Goal: Navigation & Orientation: Find specific page/section

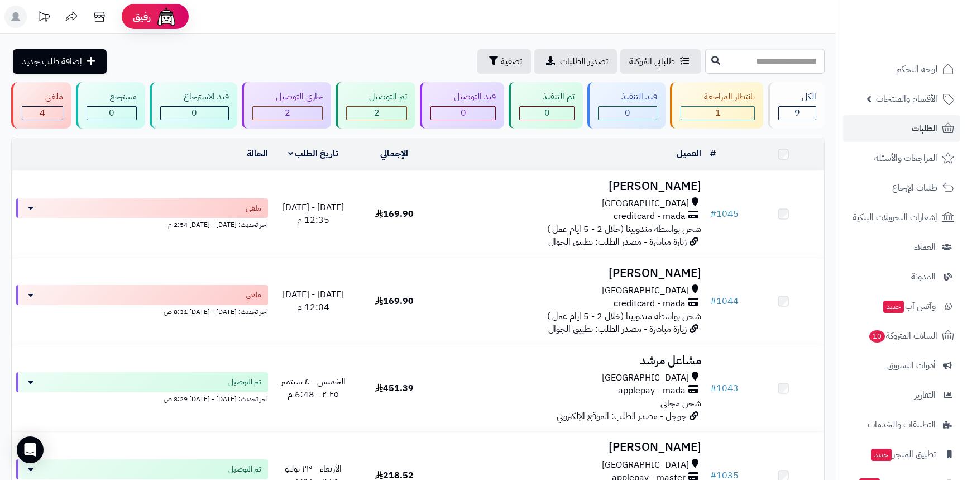
scroll to position [406, 0]
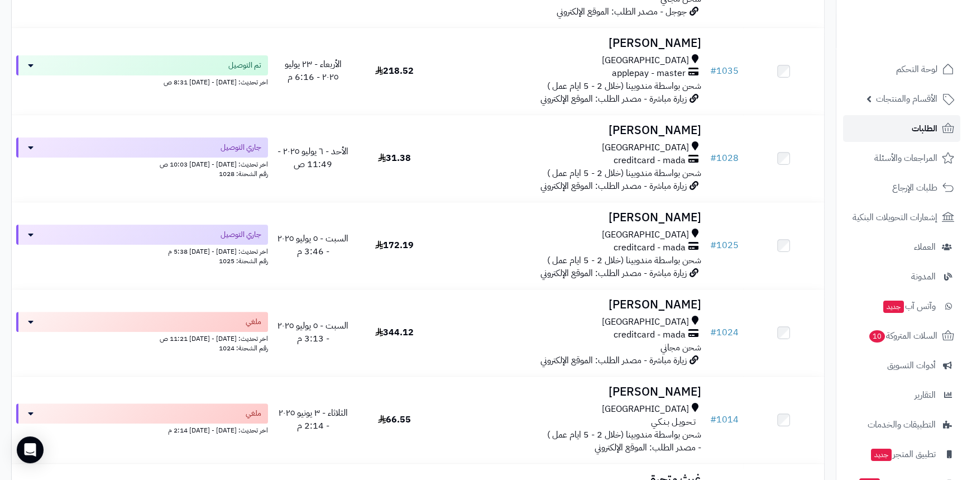
click at [907, 128] on link "الطلبات" at bounding box center [901, 128] width 117 height 27
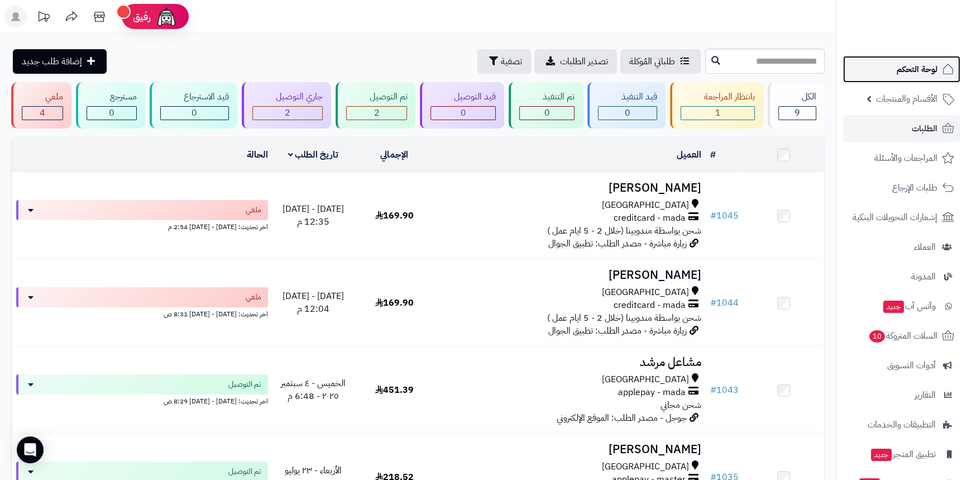
click at [927, 73] on span "لوحة التحكم" at bounding box center [917, 69] width 41 height 16
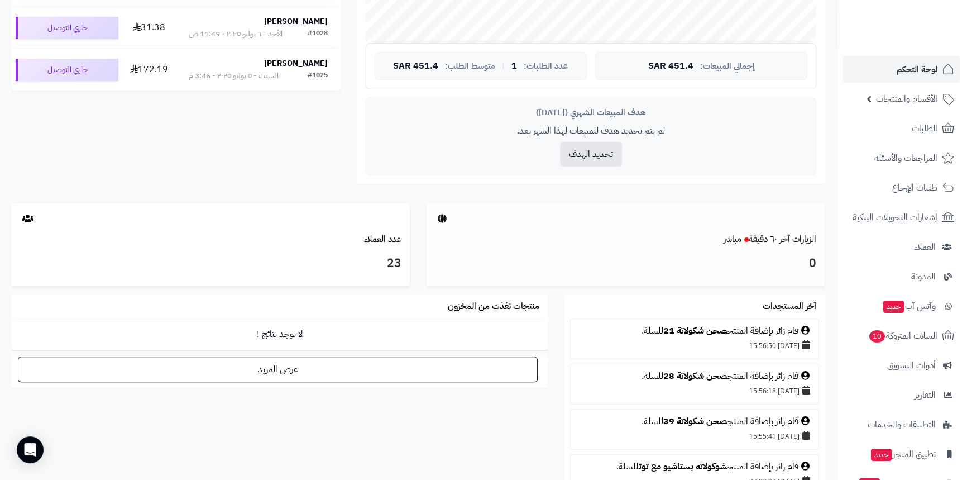
scroll to position [417, 0]
click at [773, 239] on link "الزيارات آخر ٦٠ دقيقة مباشر" at bounding box center [770, 239] width 93 height 13
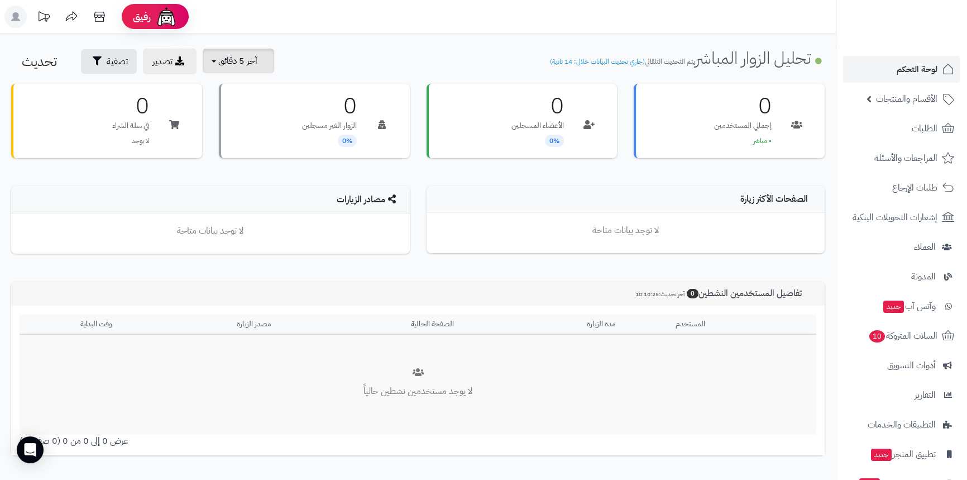
click at [239, 60] on span "آخر 5 دقائق" at bounding box center [237, 60] width 39 height 13
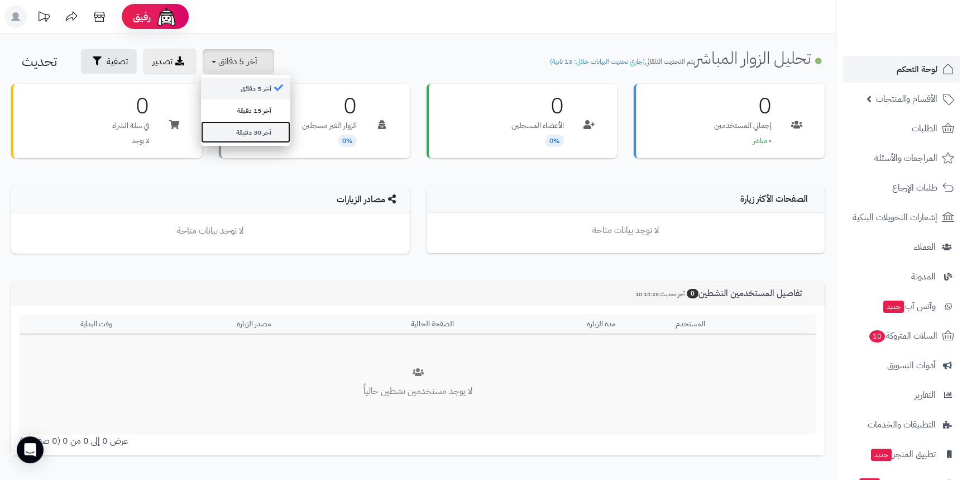
click at [270, 136] on link "آخر 30 دقيقة" at bounding box center [245, 132] width 89 height 22
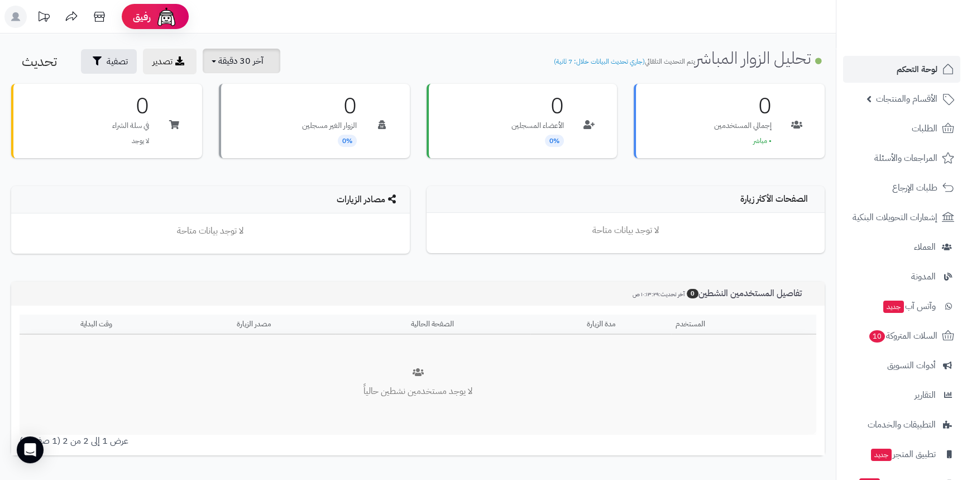
click at [267, 56] on button "آخر 30 دقيقة" at bounding box center [242, 61] width 78 height 25
click at [256, 127] on link "آخر 30 دقيقة" at bounding box center [245, 132] width 89 height 22
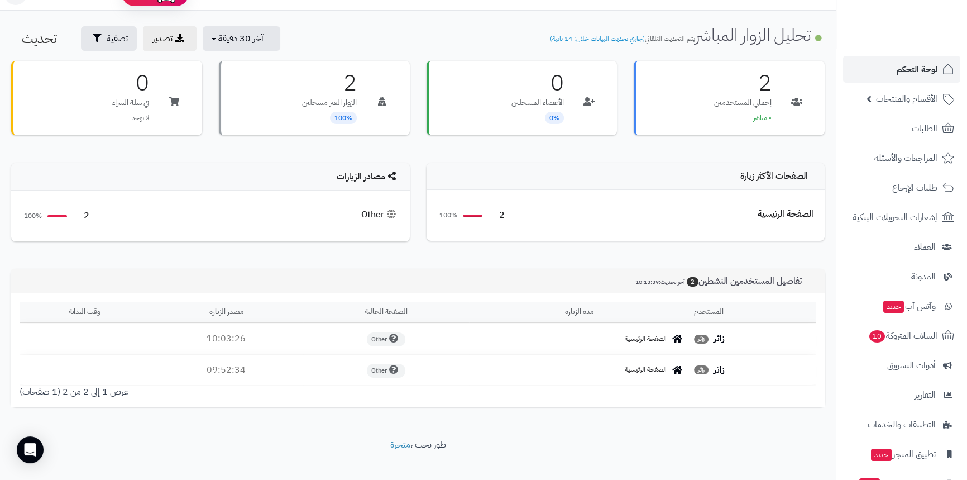
scroll to position [36, 0]
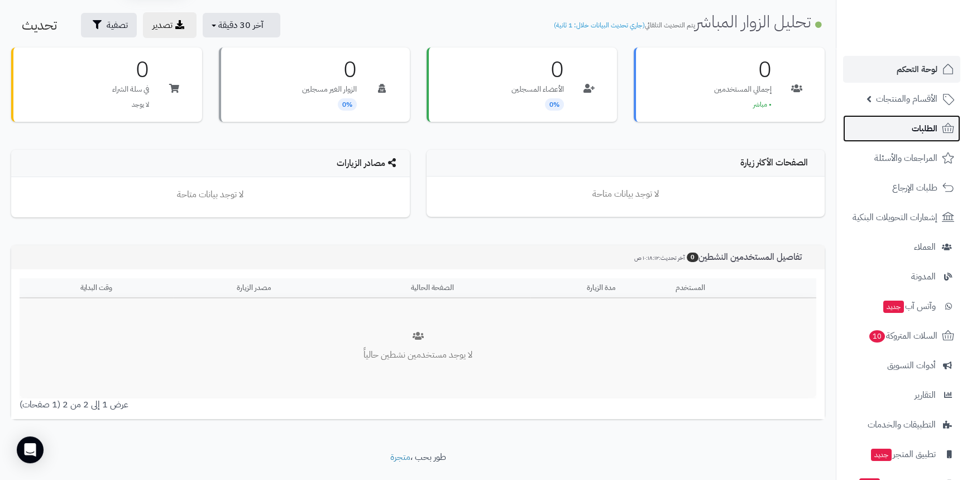
click at [916, 131] on span "الطلبات" at bounding box center [925, 129] width 26 height 16
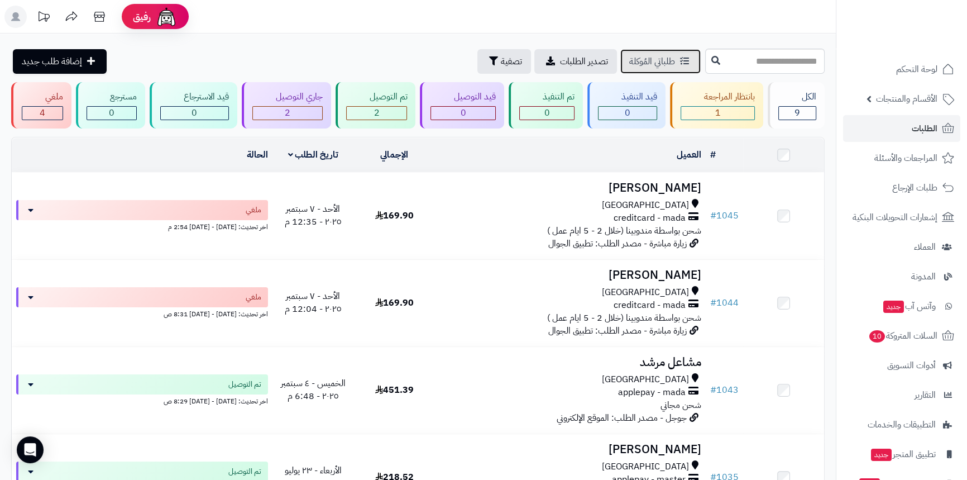
click at [629, 65] on span "طلباتي المُوكلة" at bounding box center [652, 61] width 46 height 13
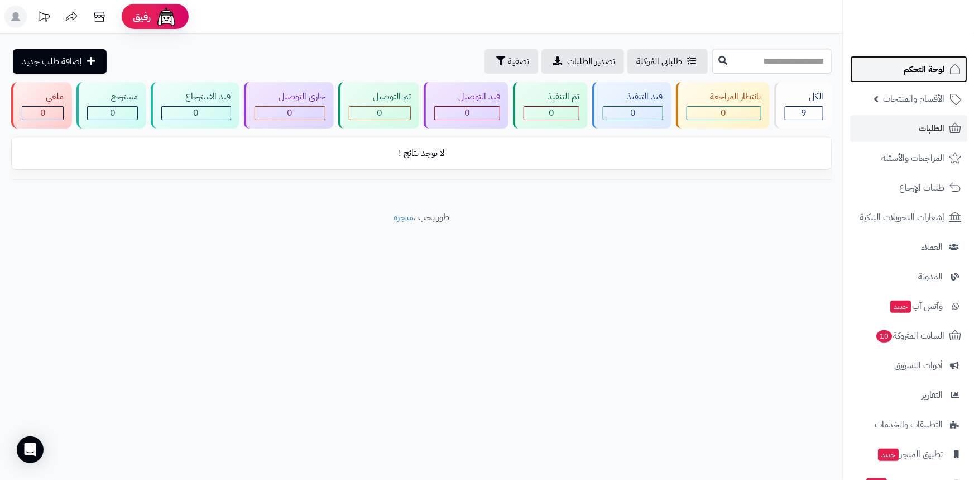
click at [917, 77] on link "لوحة التحكم" at bounding box center [908, 69] width 117 height 27
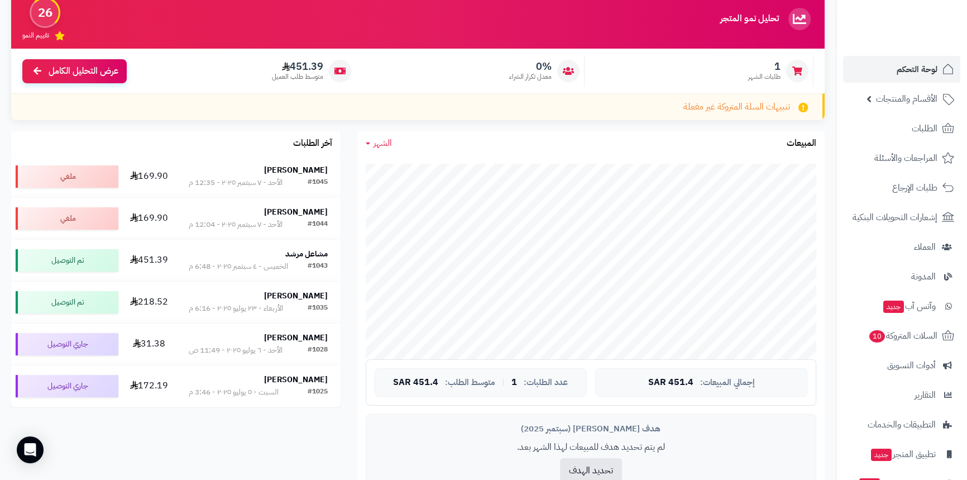
scroll to position [152, 0]
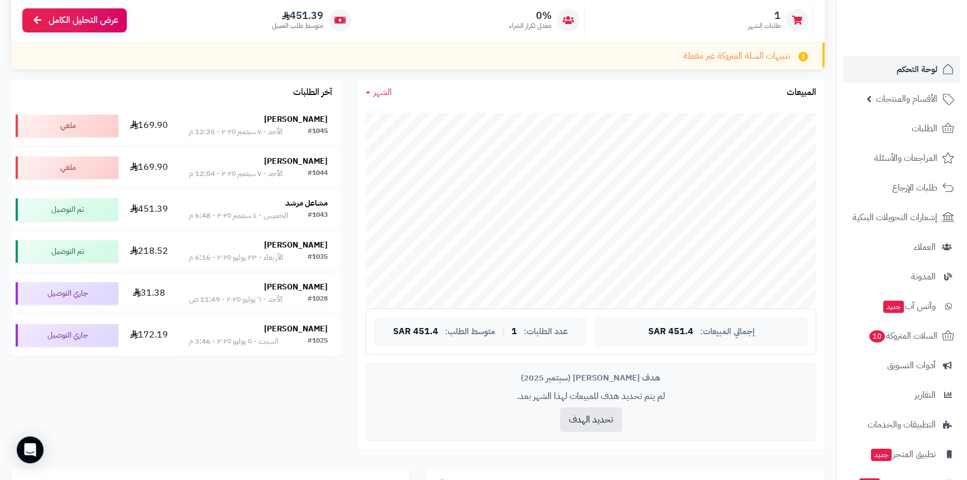
click at [743, 26] on div "1 طلبات الشهر" at bounding box center [701, 19] width 223 height 31
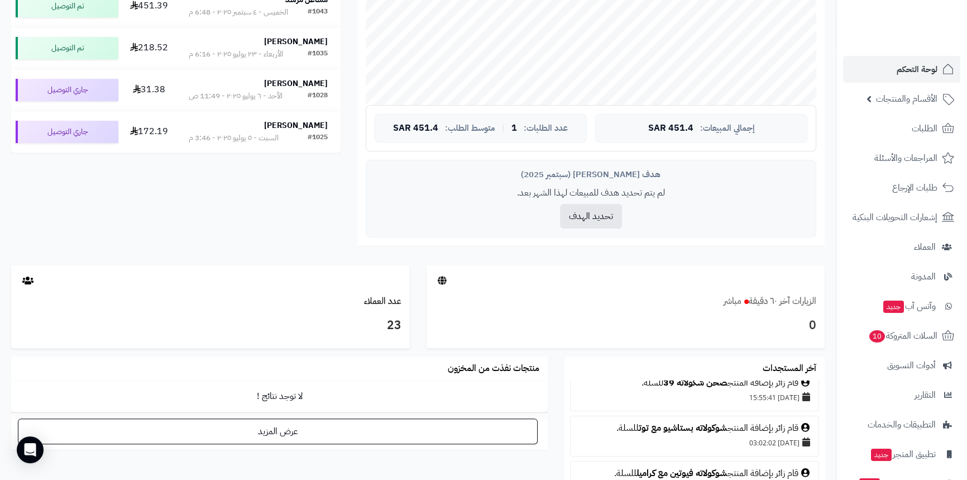
scroll to position [101, 0]
click at [781, 302] on link "الزيارات آخر ٦٠ دقيقة مباشر" at bounding box center [770, 300] width 93 height 13
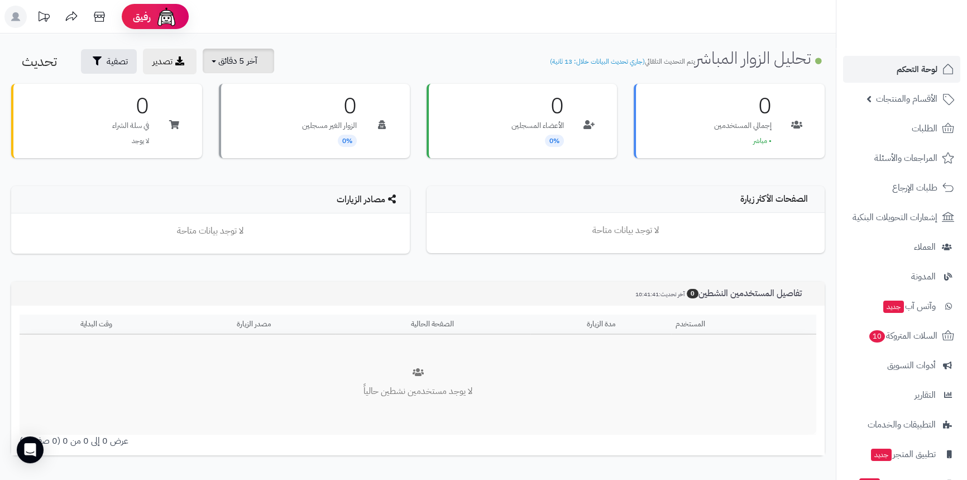
click at [224, 58] on span "آخر 5 دقائق" at bounding box center [237, 60] width 39 height 13
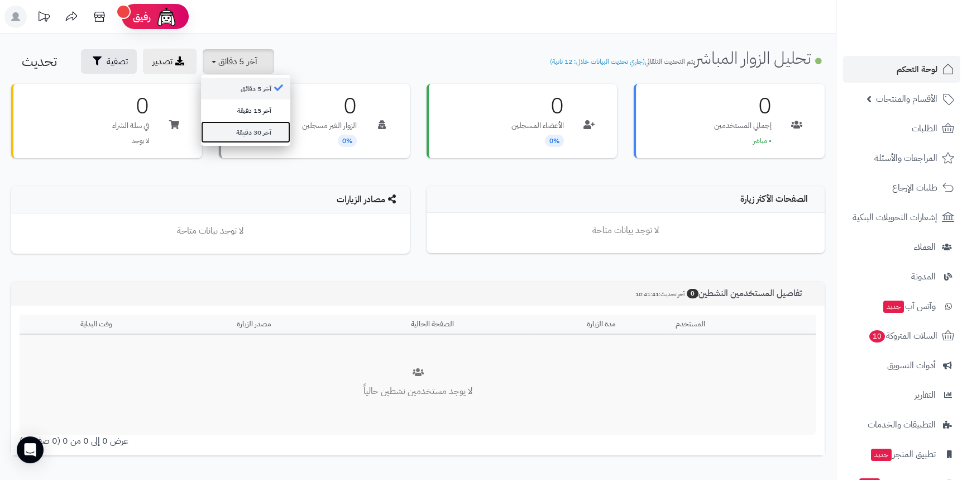
click at [255, 128] on link "آخر 30 دقيقة" at bounding box center [245, 132] width 89 height 22
